Goal: Understand process/instructions

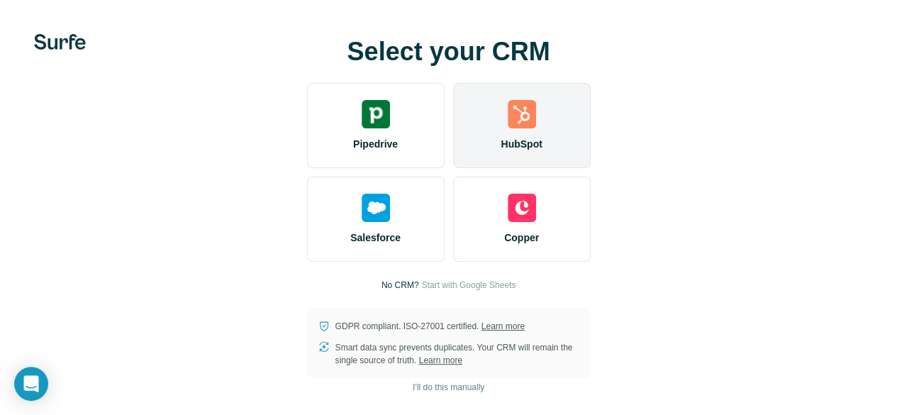
click at [508, 128] on img at bounding box center [522, 114] width 28 height 28
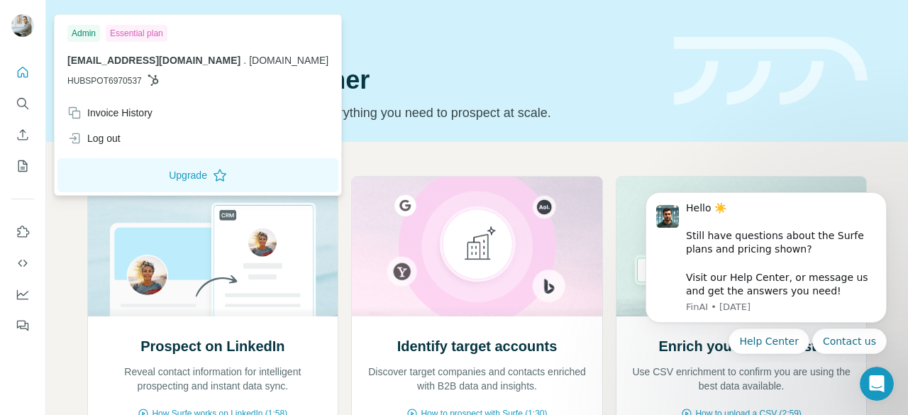
click at [16, 23] on img at bounding box center [22, 25] width 23 height 23
click at [434, 96] on div "Quick start Let’s prospect together Pick your starting point and we’ll provide …" at bounding box center [371, 71] width 569 height 104
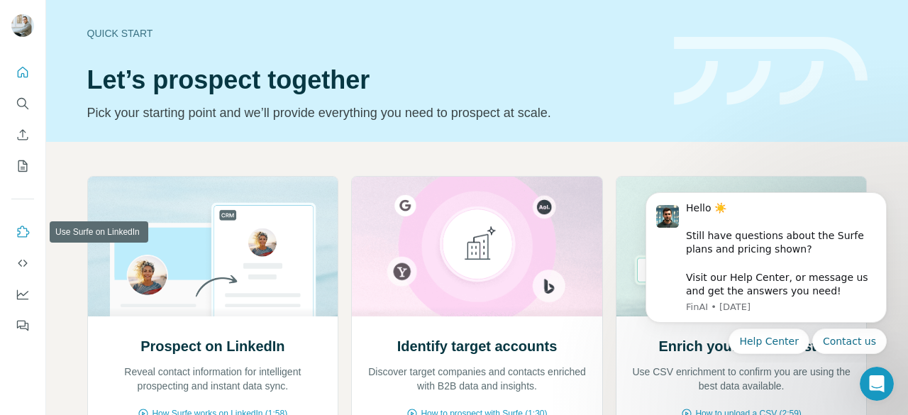
click at [23, 235] on icon "Use Surfe on LinkedIn" at bounding box center [23, 232] width 14 height 14
